Goal: Task Accomplishment & Management: Complete application form

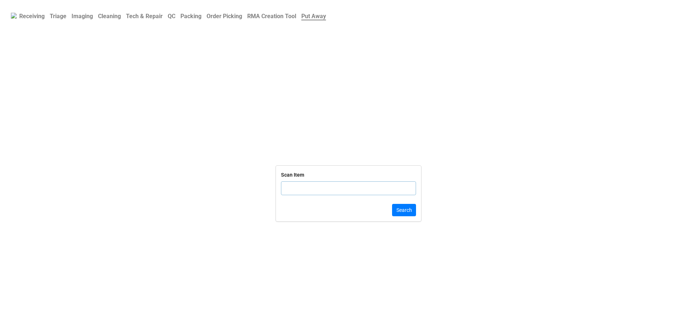
click at [183, 16] on link "Packing" at bounding box center [191, 16] width 26 height 14
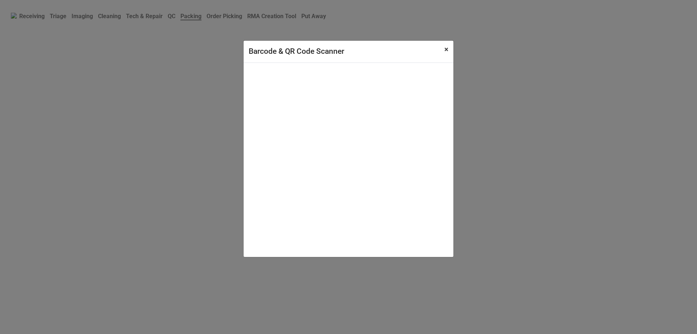
click at [445, 54] on span "×" at bounding box center [446, 49] width 4 height 9
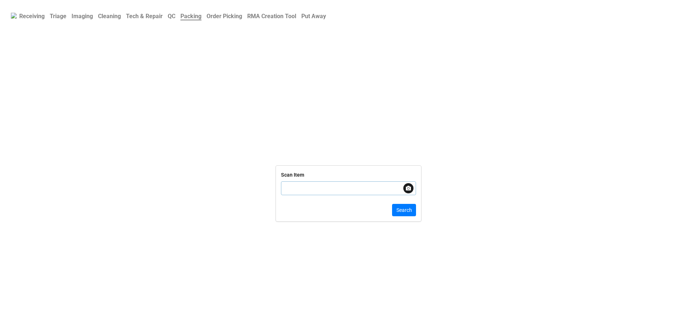
click at [316, 184] on input "text" at bounding box center [348, 188] width 135 height 14
click at [117, 13] on b "Cleaning" at bounding box center [109, 16] width 23 height 7
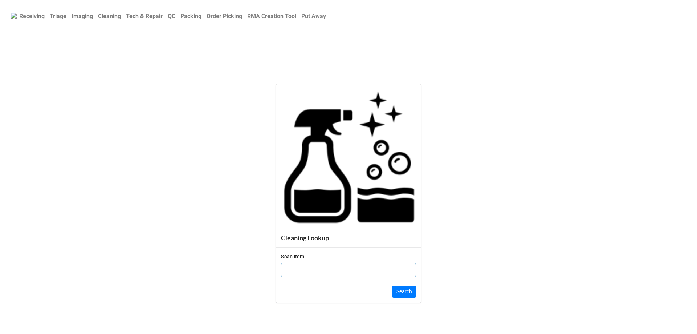
click at [390, 267] on input "text" at bounding box center [348, 270] width 135 height 14
click button "Search" at bounding box center [404, 291] width 24 height 12
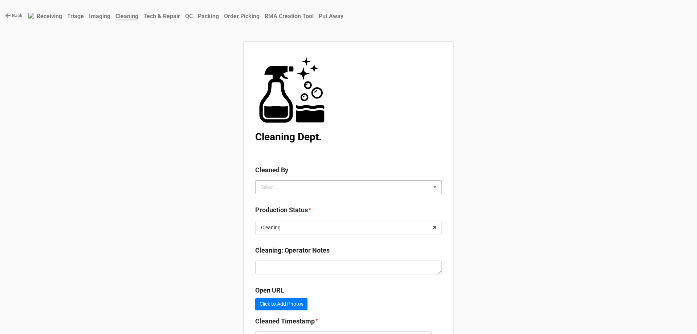
click at [434, 187] on icon at bounding box center [434, 186] width 11 height 13
click at [416, 214] on div "[PERSON_NAME]" at bounding box center [349, 213] width 186 height 13
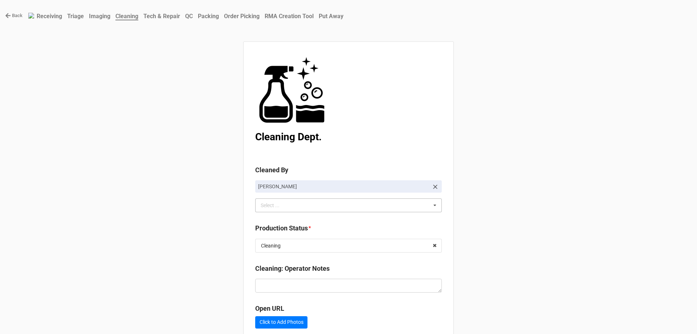
click at [667, 209] on div "Back Receiving Triage Imaging Cleaning Tech & Repair QC Packing Order Picking R…" at bounding box center [348, 208] width 697 height 417
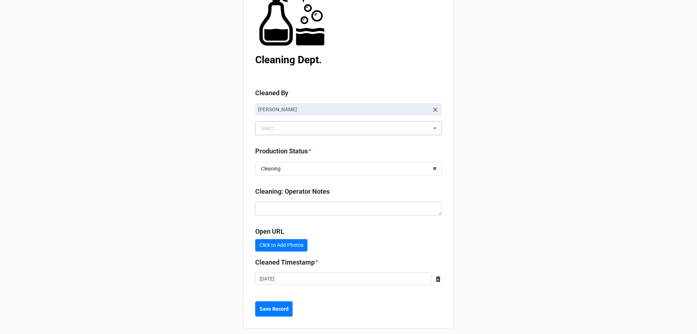
scroll to position [83, 0]
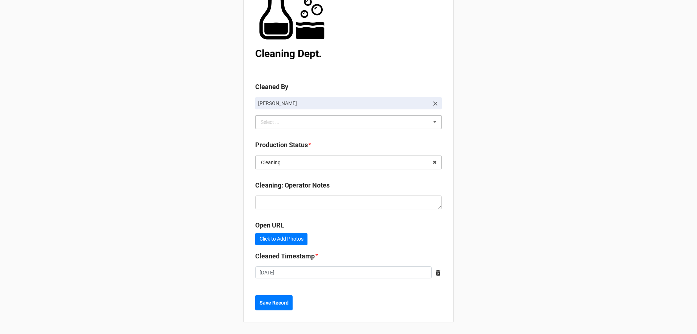
click at [377, 165] on input "text" at bounding box center [349, 162] width 186 height 13
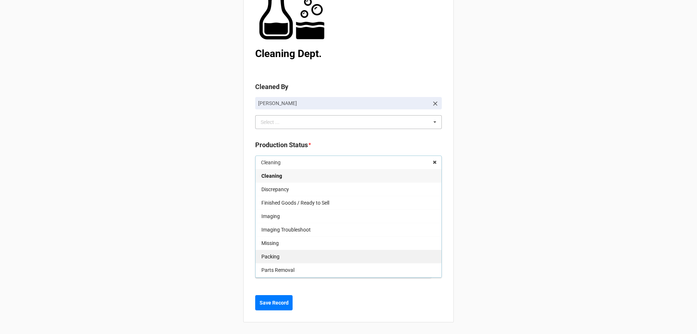
click at [396, 249] on div "Packing" at bounding box center [349, 255] width 186 height 13
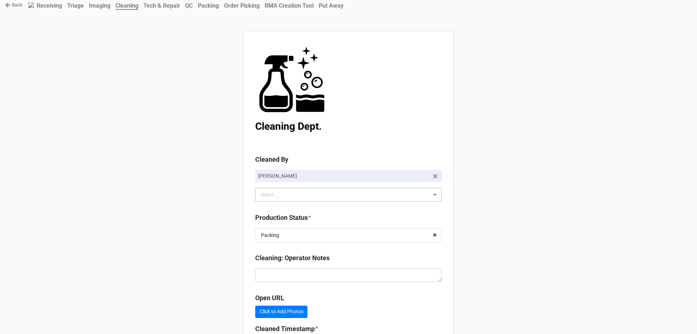
scroll to position [0, 0]
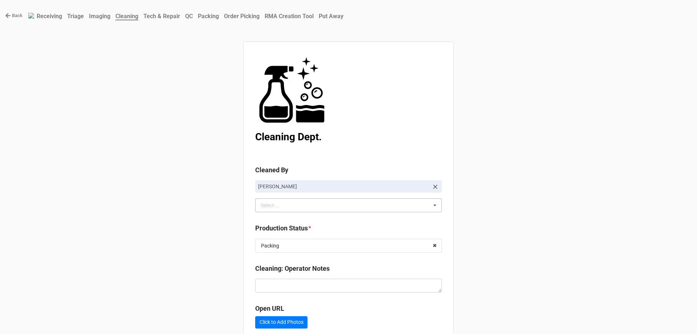
click at [132, 15] on b "Cleaning" at bounding box center [126, 17] width 23 height 8
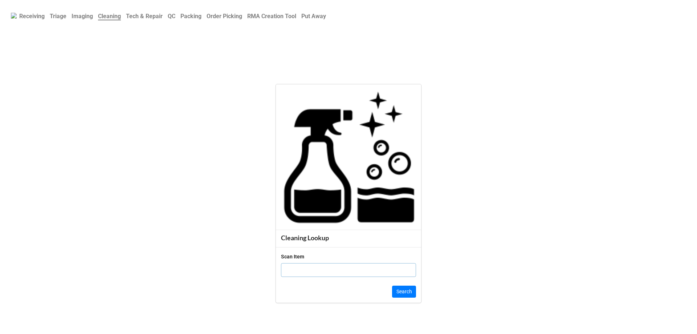
click at [325, 265] on input "text" at bounding box center [348, 270] width 135 height 14
click button "Search" at bounding box center [404, 291] width 24 height 12
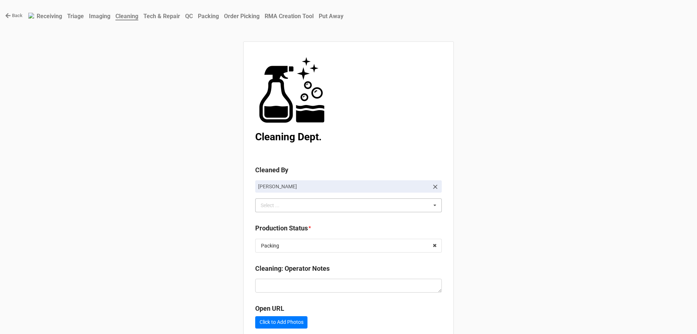
click at [421, 208] on div "Select ... No results found." at bounding box center [348, 205] width 187 height 14
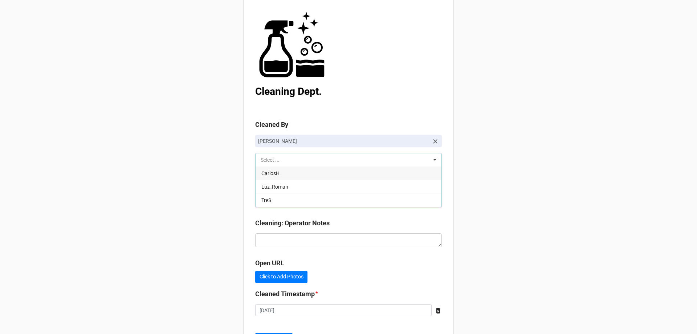
scroll to position [11, 0]
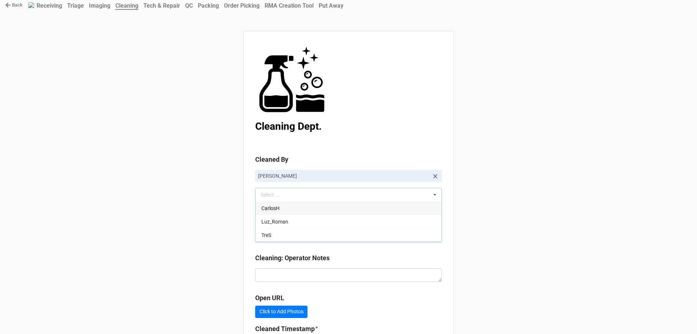
click at [545, 140] on div "Back Receiving Triage Imaging Cleaning Tech & Repair QC Packing Order Picking R…" at bounding box center [348, 197] width 697 height 417
click at [411, 198] on div "Select ... CarlosH Luz_Roman TreS" at bounding box center [348, 195] width 187 height 14
click at [517, 179] on div "Back Receiving Triage Imaging Cleaning Tech & Repair QC Packing Order Picking R…" at bounding box center [348, 197] width 697 height 417
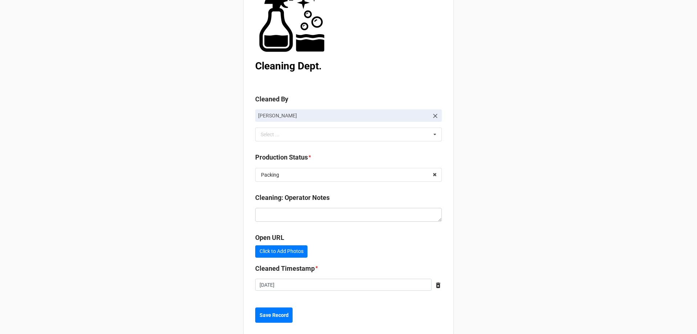
scroll to position [83, 0]
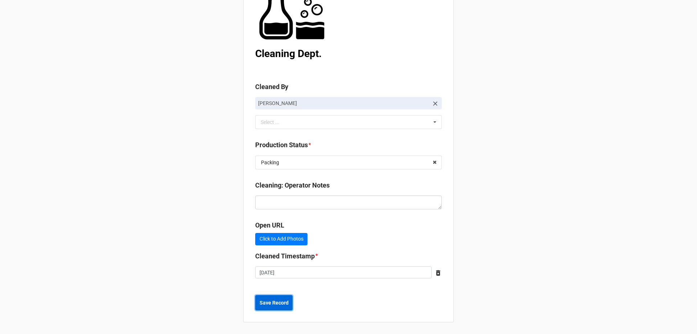
click at [278, 303] on b "Save Record" at bounding box center [274, 303] width 29 height 8
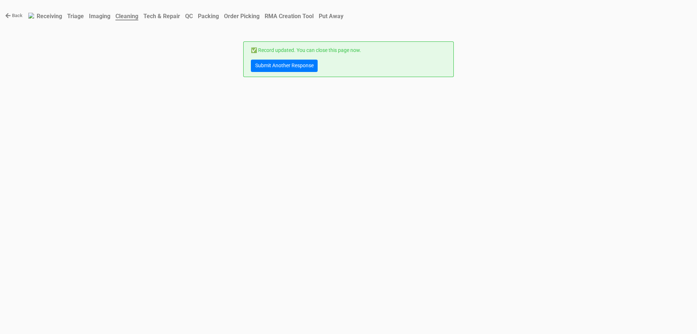
scroll to position [0, 0]
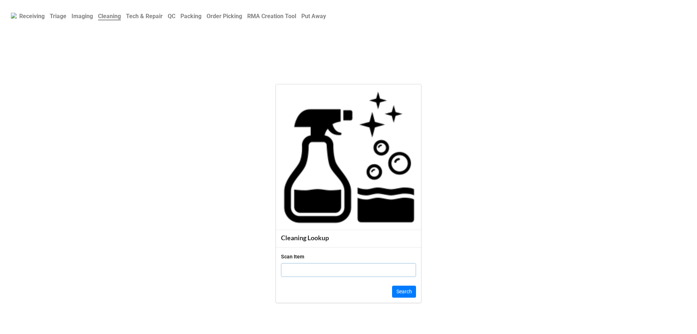
click at [326, 268] on input "text" at bounding box center [348, 270] width 135 height 14
click at [326, 273] on input "text" at bounding box center [348, 270] width 135 height 14
click button "Search" at bounding box center [404, 291] width 24 height 12
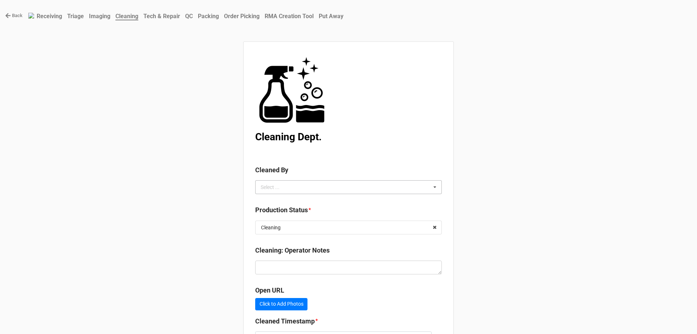
click at [342, 187] on div "Select ... No results found." at bounding box center [348, 187] width 187 height 14
click at [356, 213] on div "[PERSON_NAME]" at bounding box center [349, 213] width 186 height 13
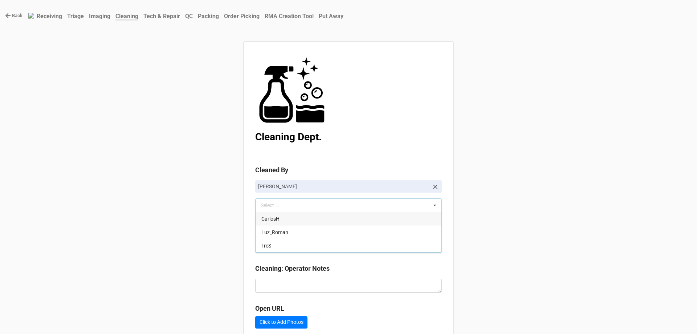
click at [514, 206] on div "Back Receiving Triage Imaging Cleaning Tech & Repair QC Packing Order Picking R…" at bounding box center [348, 208] width 697 height 417
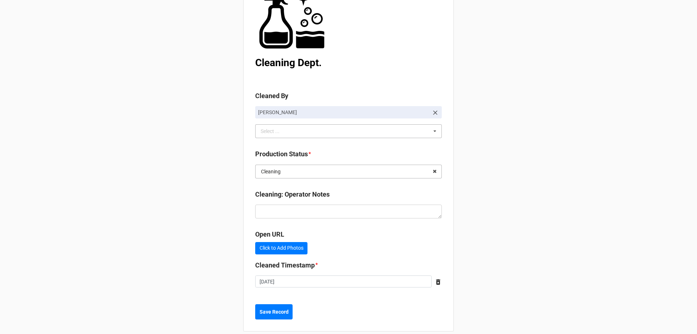
scroll to position [83, 0]
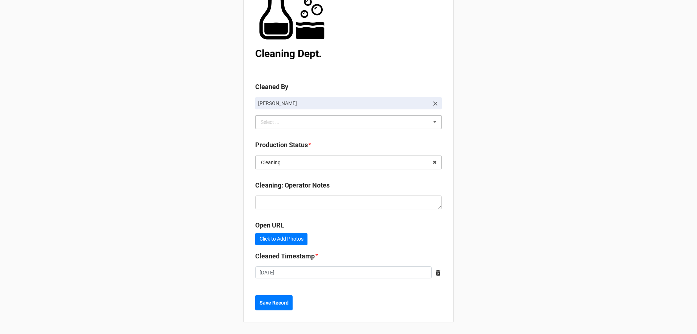
click at [351, 162] on input "text" at bounding box center [349, 162] width 186 height 13
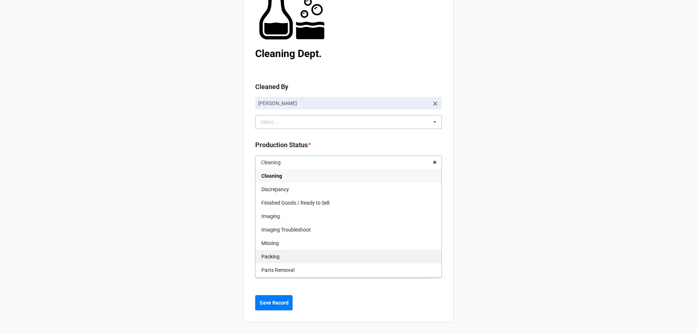
click at [362, 252] on div "Packing" at bounding box center [349, 255] width 186 height 13
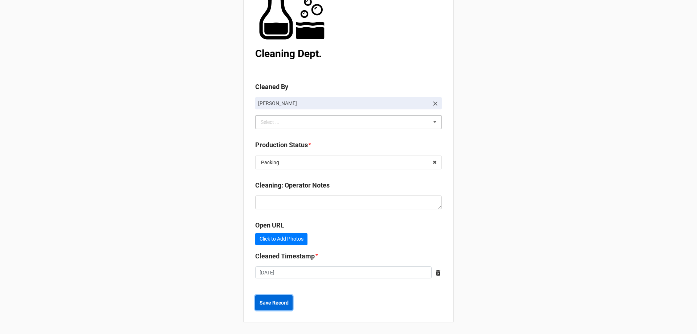
click at [273, 299] on b "Save Record" at bounding box center [274, 303] width 29 height 8
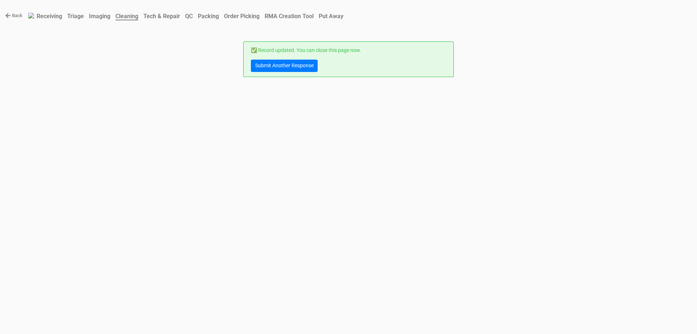
scroll to position [0, 0]
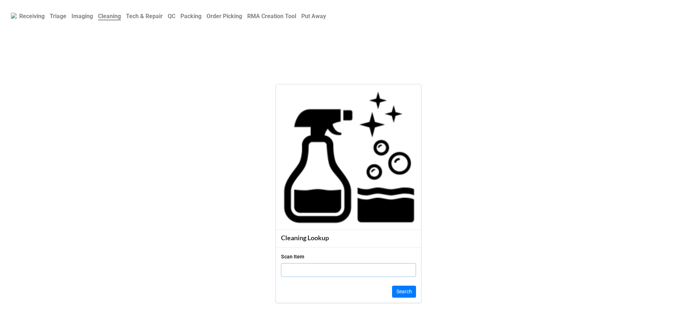
click at [305, 272] on input "text" at bounding box center [348, 270] width 135 height 14
type input "1986400"
click button "Search" at bounding box center [404, 291] width 24 height 12
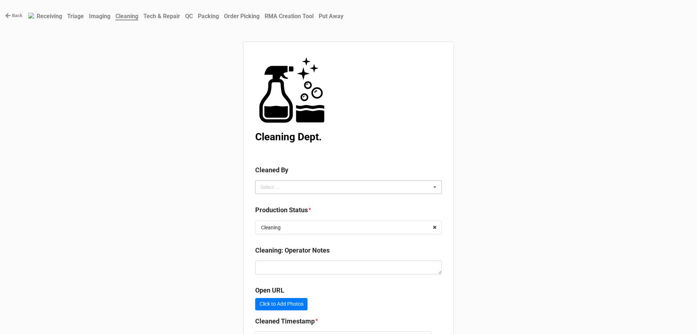
click at [331, 185] on div "Select ... No results found." at bounding box center [348, 187] width 187 height 14
click at [329, 217] on div "[PERSON_NAME]" at bounding box center [349, 213] width 186 height 13
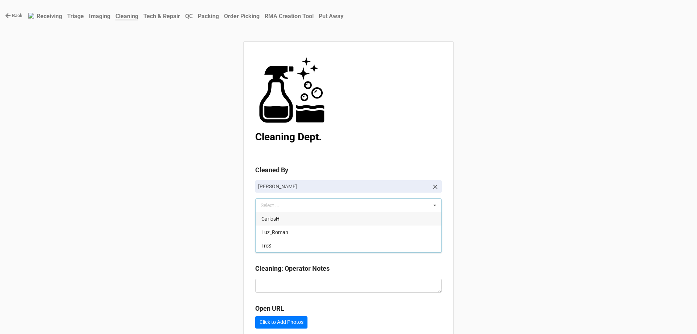
click at [564, 228] on div "Back Receiving Triage Imaging Cleaning Tech & Repair QC Packing Order Picking R…" at bounding box center [348, 208] width 697 height 417
click at [304, 245] on input "text" at bounding box center [349, 245] width 186 height 13
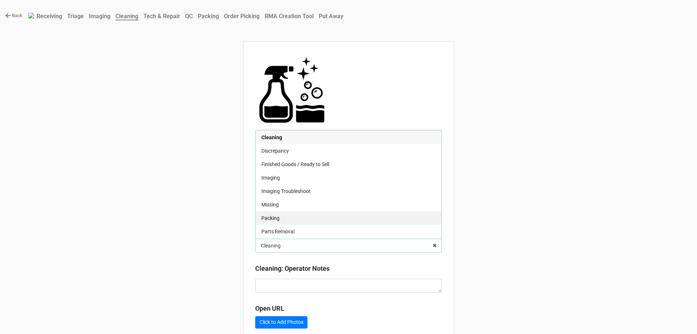
click at [302, 219] on div "Packing" at bounding box center [349, 217] width 186 height 13
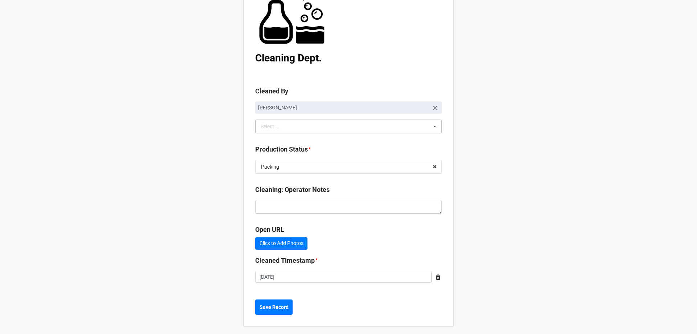
scroll to position [83, 0]
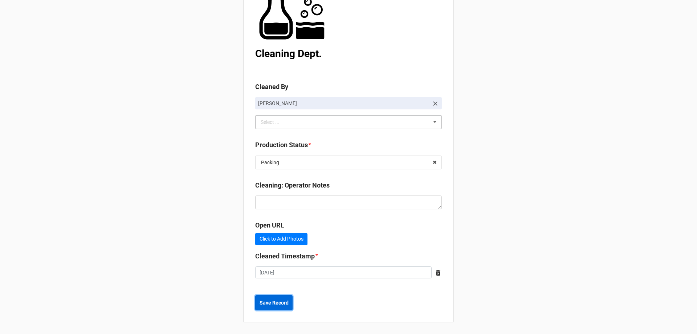
click at [261, 300] on b "Save Record" at bounding box center [274, 303] width 29 height 8
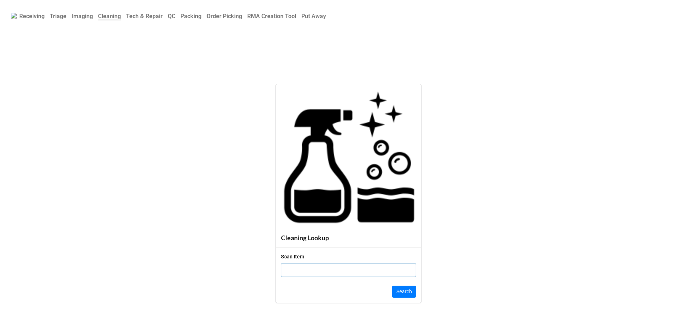
drag, startPoint x: 308, startPoint y: 264, endPoint x: 305, endPoint y: 268, distance: 5.2
click at [305, 268] on div "Scan Item" at bounding box center [348, 267] width 135 height 30
click at [303, 272] on input "text" at bounding box center [348, 270] width 135 height 14
click button "Search" at bounding box center [404, 291] width 24 height 12
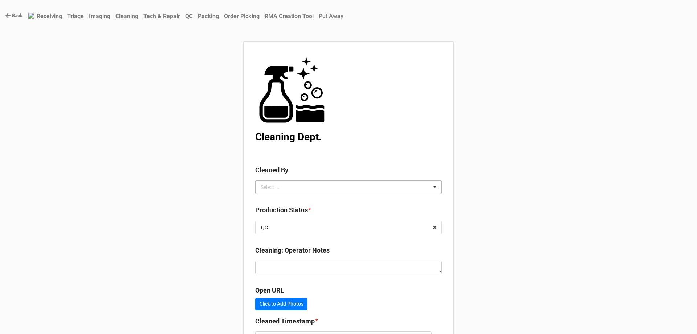
click at [370, 192] on div "Select ... No results found." at bounding box center [348, 187] width 187 height 14
click at [365, 215] on div "[PERSON_NAME]" at bounding box center [349, 213] width 186 height 13
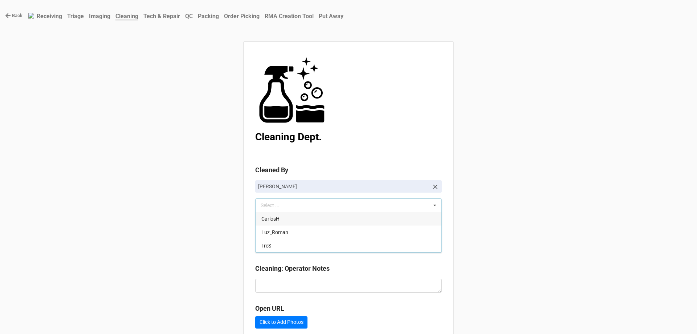
click at [587, 270] on div "Back Receiving Triage Imaging Cleaning Tech & Repair QC Packing Order Picking R…" at bounding box center [348, 208] width 697 height 417
click at [360, 244] on input "text" at bounding box center [349, 245] width 186 height 13
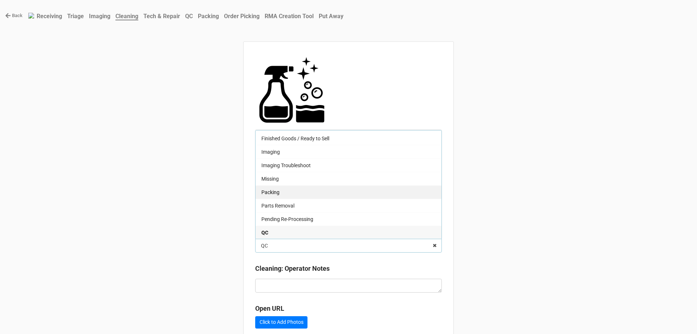
click at [353, 193] on div "Packing" at bounding box center [349, 191] width 186 height 13
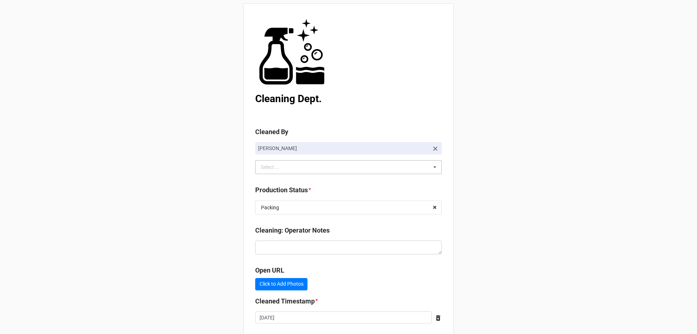
scroll to position [83, 0]
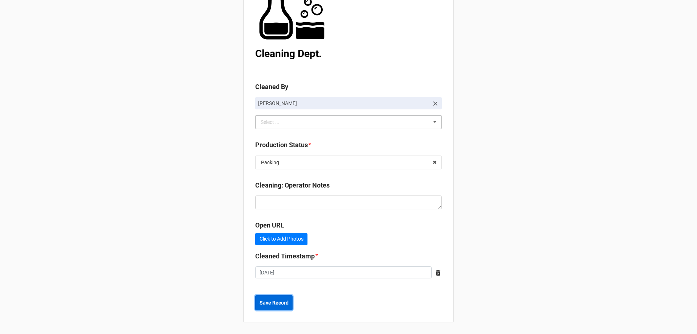
click at [268, 303] on b "Save Record" at bounding box center [274, 303] width 29 height 8
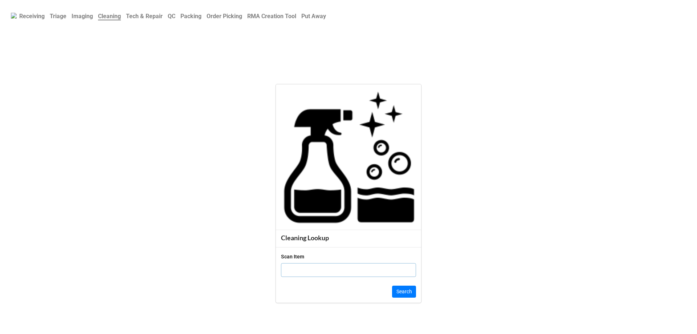
click at [289, 272] on input "text" at bounding box center [348, 270] width 135 height 14
click button "Search" at bounding box center [404, 291] width 24 height 12
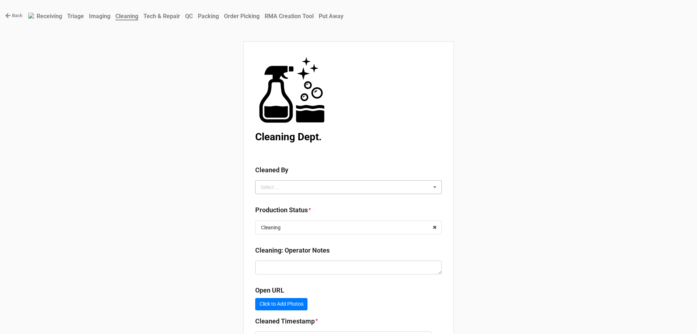
drag, startPoint x: 391, startPoint y: 185, endPoint x: 390, endPoint y: 192, distance: 6.5
click at [390, 192] on div "Select ... No results found." at bounding box center [348, 187] width 187 height 14
click at [370, 216] on div "[PERSON_NAME]" at bounding box center [349, 213] width 186 height 13
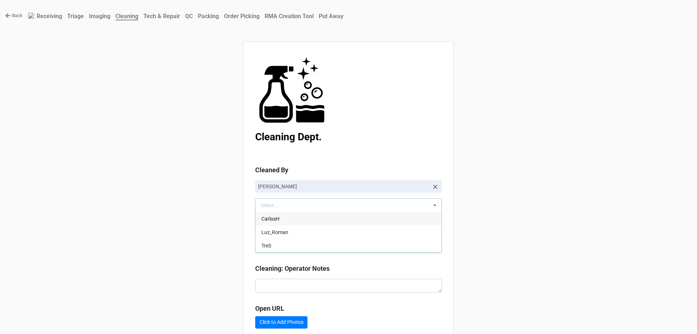
click at [530, 284] on div "Back Receiving Triage Imaging Cleaning Tech & Repair QC Packing Order Picking R…" at bounding box center [348, 208] width 697 height 417
click at [354, 248] on input "text" at bounding box center [349, 245] width 186 height 13
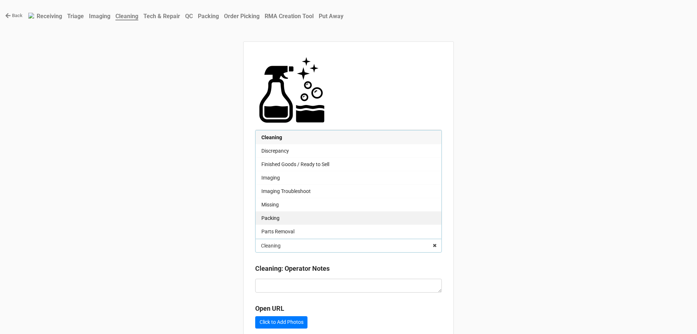
click at [320, 216] on div "Packing" at bounding box center [349, 217] width 186 height 13
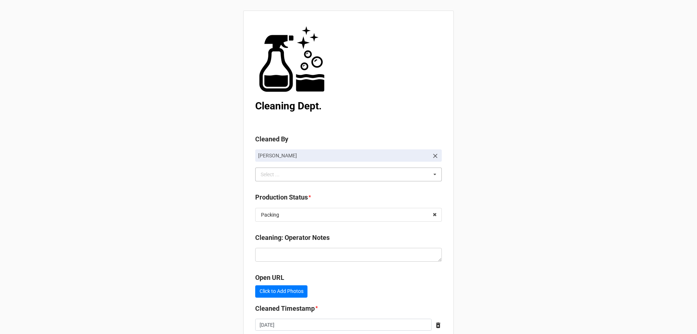
scroll to position [83, 0]
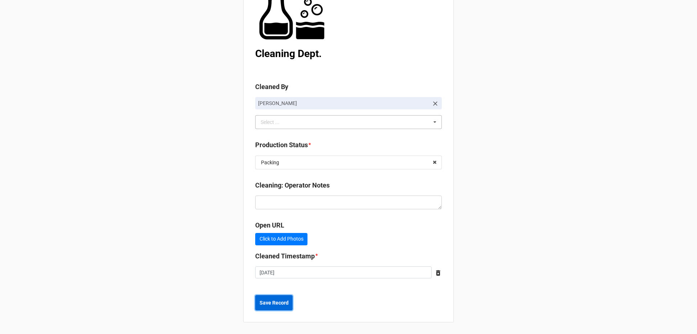
click at [265, 305] on b "Save Record" at bounding box center [274, 303] width 29 height 8
